Goal: Task Accomplishment & Management: Manage account settings

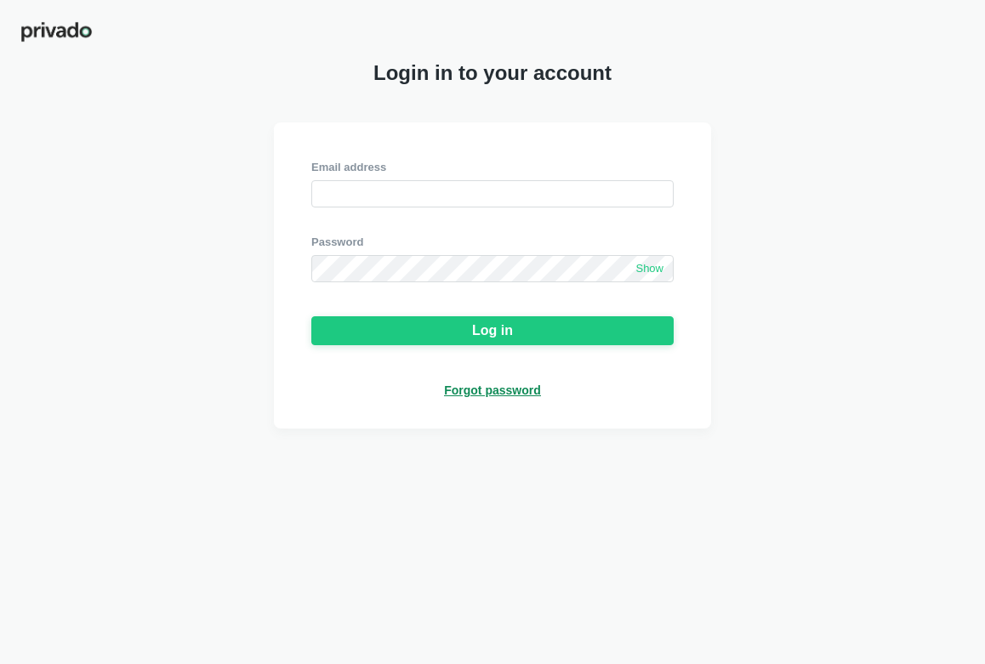
click at [668, 175] on div "Email address" at bounding box center [492, 184] width 362 height 48
click at [642, 198] on input "email" at bounding box center [492, 193] width 362 height 27
click at [0, 663] on com-1password-button at bounding box center [0, 664] width 0 height 0
type input "[EMAIL_ADDRESS][DOMAIN_NAME]"
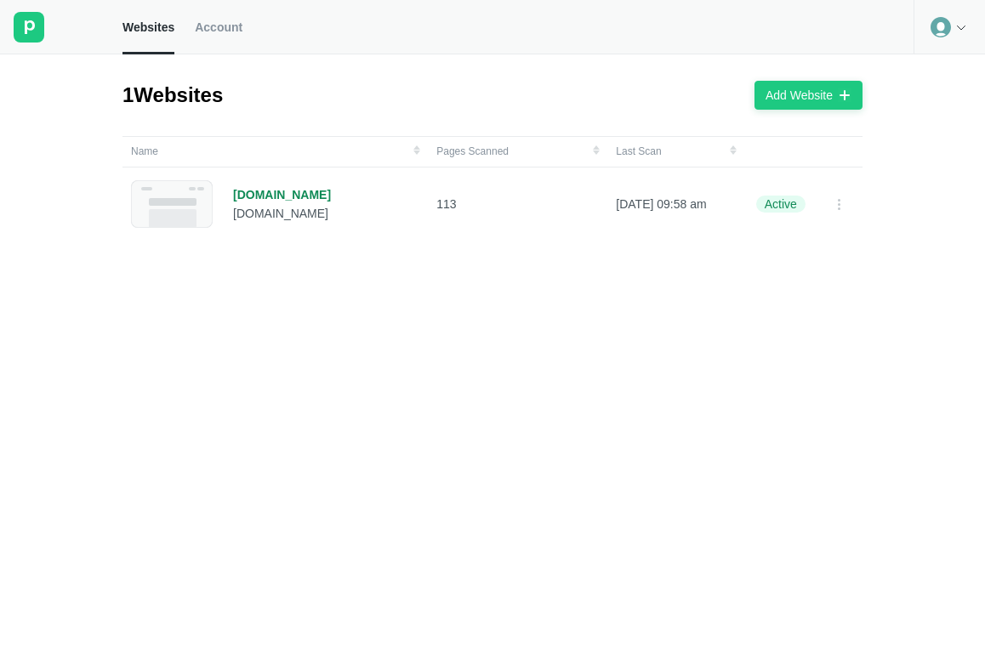
click at [230, 25] on span "Account" at bounding box center [219, 27] width 48 height 15
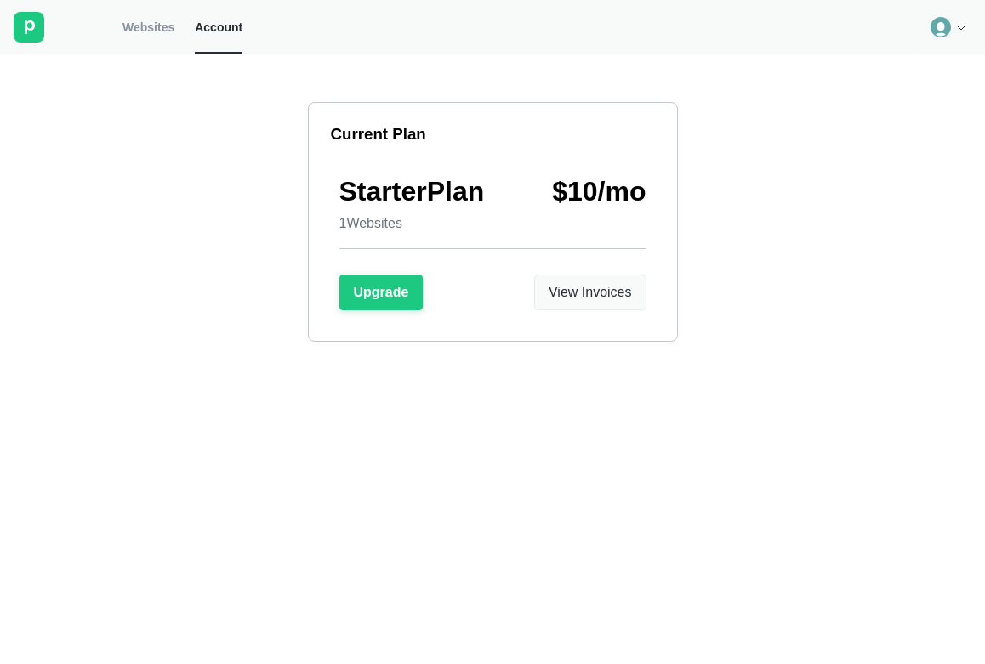
click at [587, 298] on div "View Invoices" at bounding box center [589, 292] width 83 height 15
click at [604, 301] on button "View Invoices" at bounding box center [590, 293] width 112 height 36
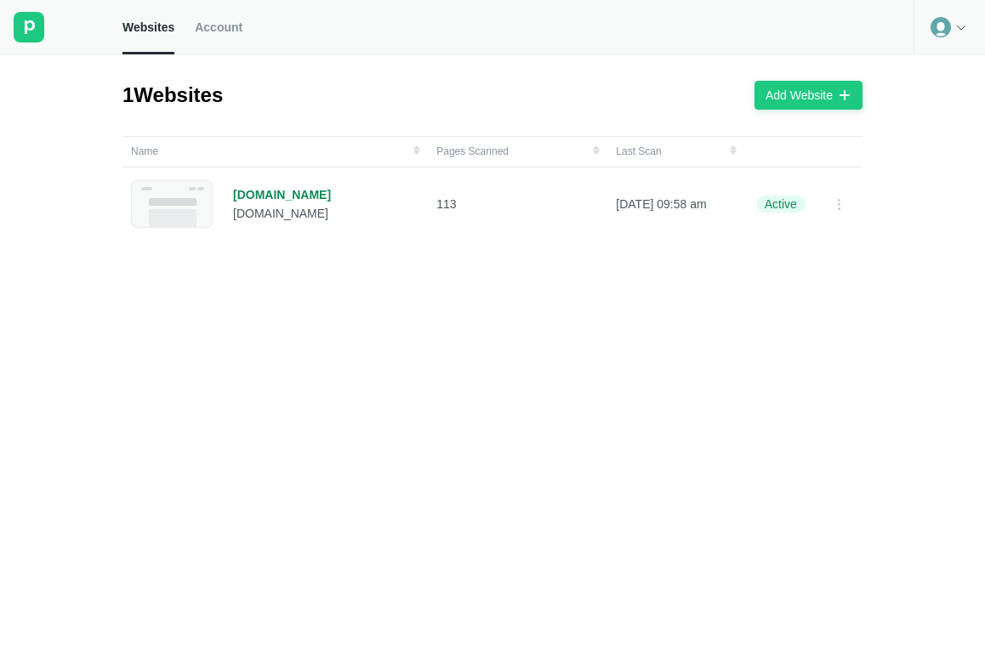
click at [234, 31] on span "Account" at bounding box center [219, 27] width 48 height 15
